Goal: Task Accomplishment & Management: Complete application form

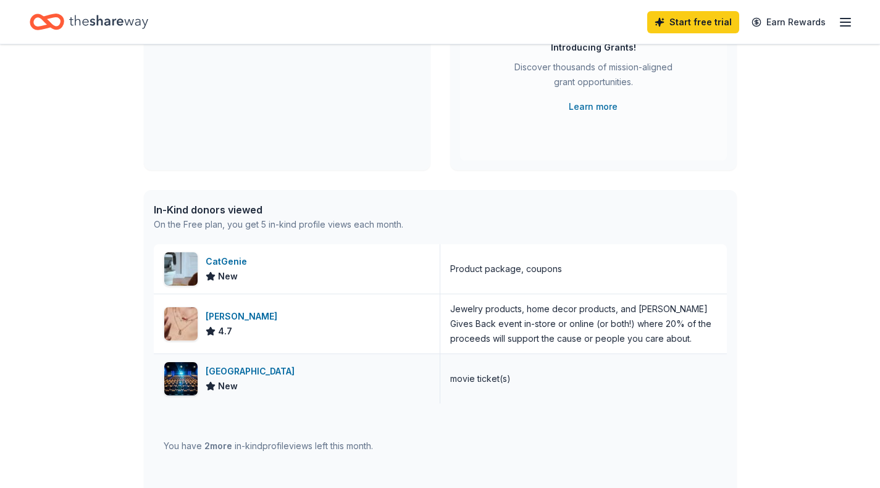
scroll to position [180, 0]
click at [219, 371] on div "[GEOGRAPHIC_DATA]" at bounding box center [253, 372] width 94 height 15
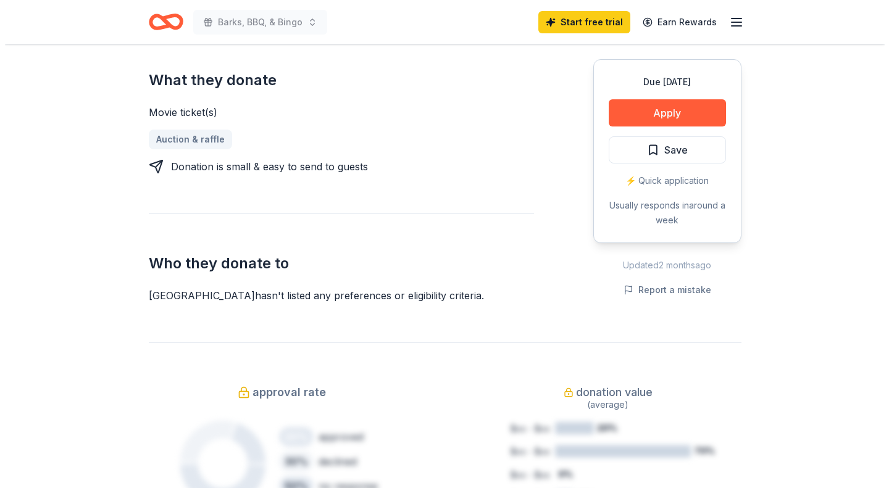
scroll to position [543, 0]
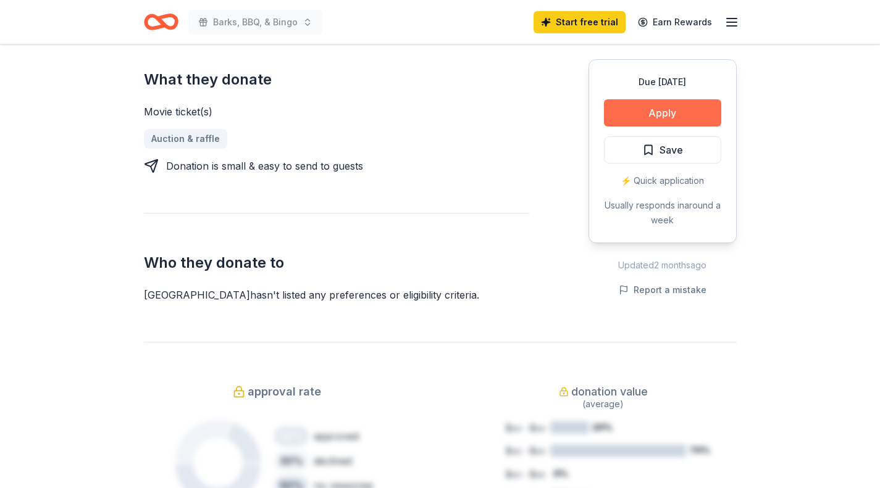
click at [628, 105] on button "Apply" at bounding box center [662, 112] width 117 height 27
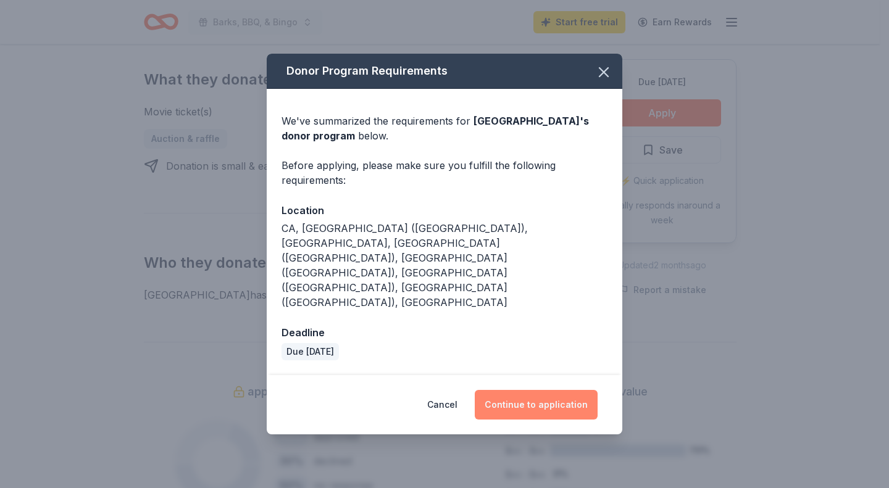
click at [522, 390] on button "Continue to application" at bounding box center [536, 405] width 123 height 30
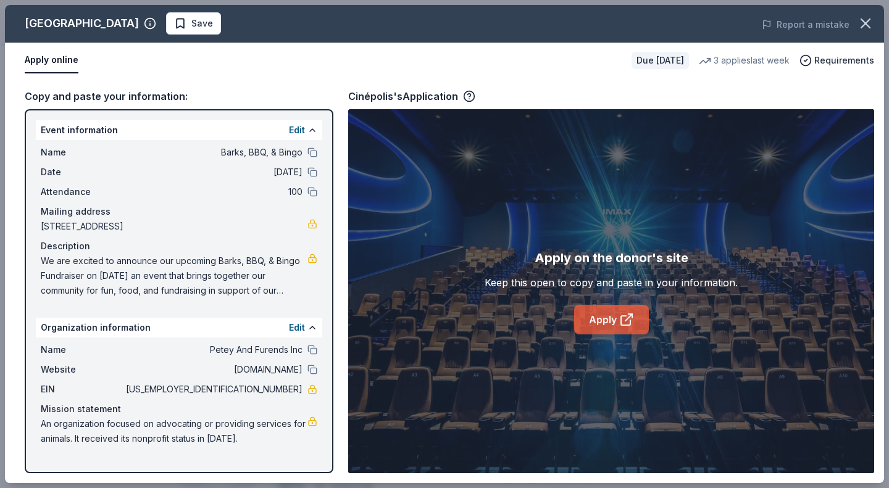
click at [609, 329] on link "Apply" at bounding box center [611, 320] width 75 height 30
